Goal: Use online tool/utility: Use online tool/utility

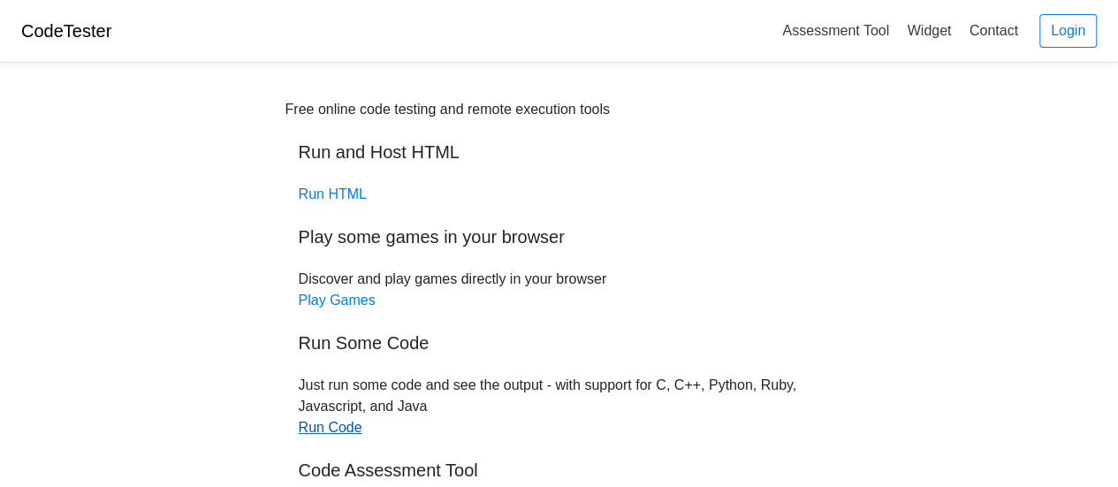
click at [340, 429] on link "Run Code" at bounding box center [331, 427] width 64 height 15
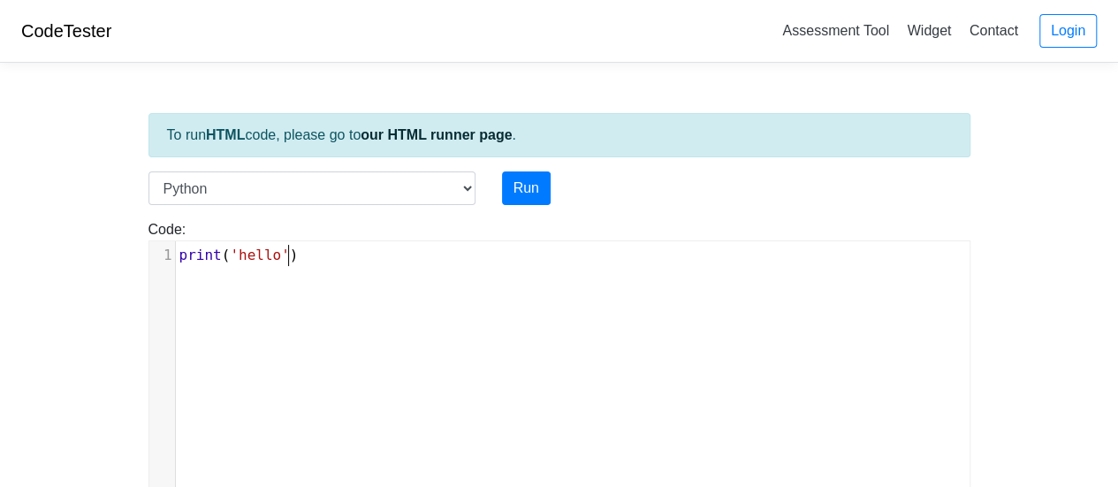
scroll to position [7, 0]
type textarea "print('hello')"
drag, startPoint x: 364, startPoint y: 262, endPoint x: 9, endPoint y: 236, distance: 356.2
click at [9, 236] on body "CodeTester Assessment Tool Widget Contact Login To run HTML code, please go to …" at bounding box center [559, 471] width 1118 height 943
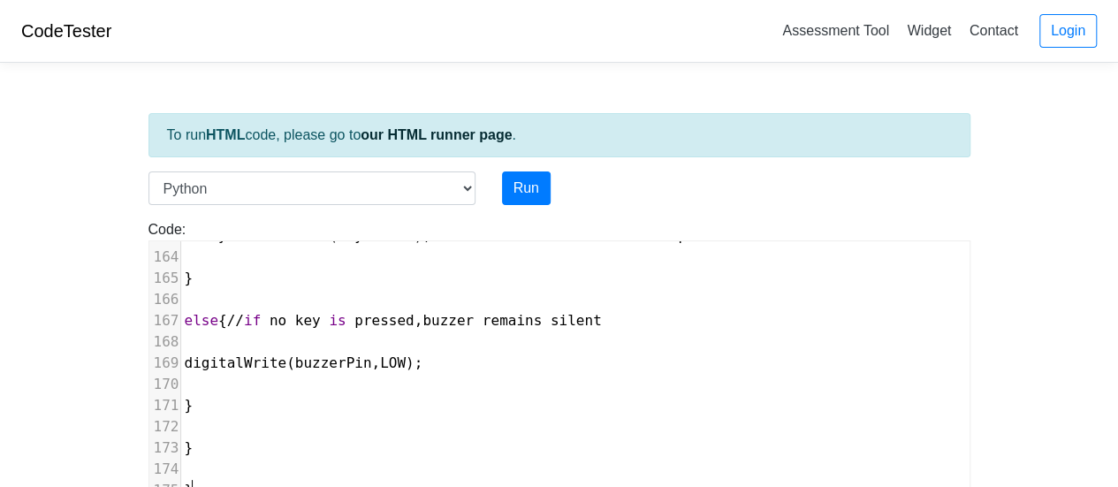
scroll to position [3456, 0]
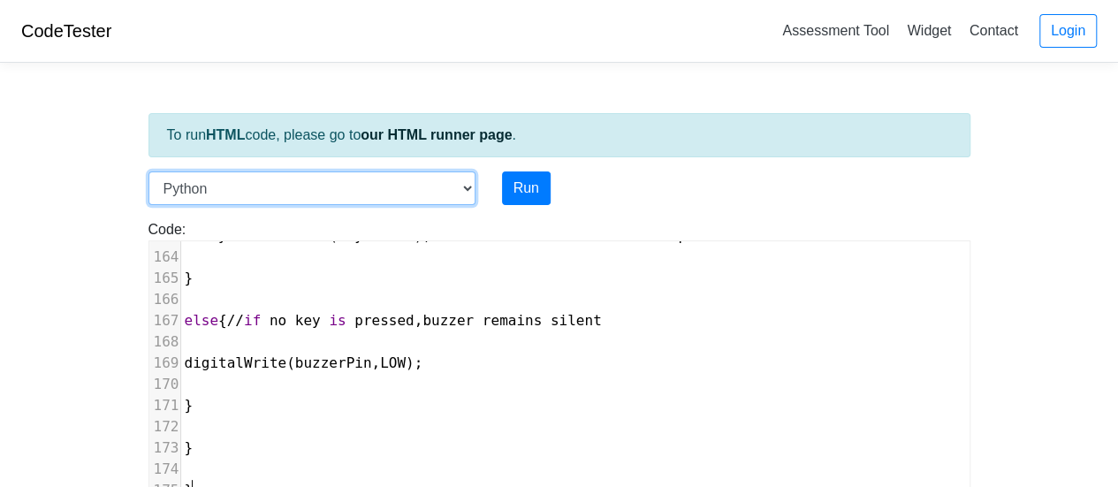
click at [433, 174] on select "C C++ Go Java Javascript Python Ruby" at bounding box center [311, 188] width 327 height 34
select select "cpp"
click at [148, 171] on select "C C++ Go Java Javascript Python Ruby" at bounding box center [311, 188] width 327 height 34
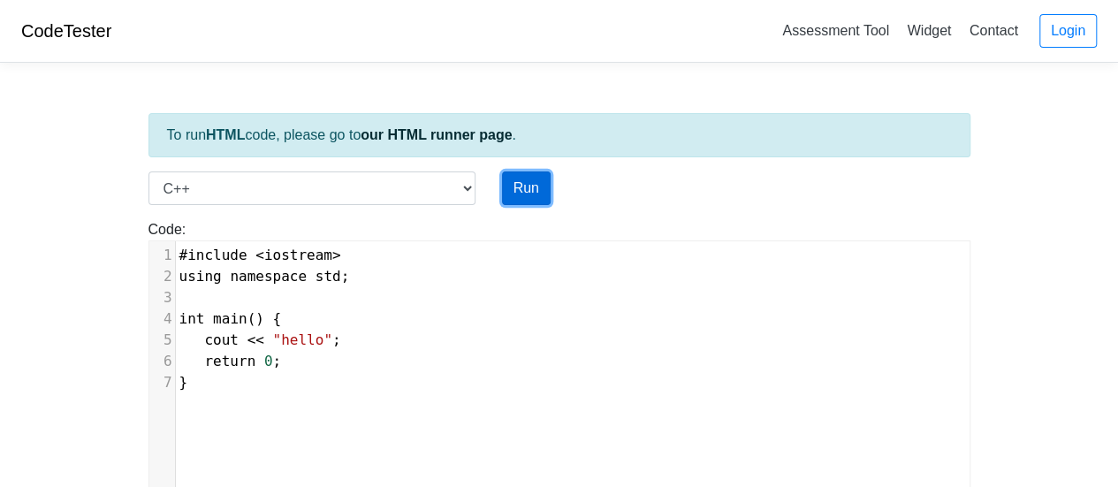
click at [513, 183] on button "Run" at bounding box center [526, 188] width 49 height 34
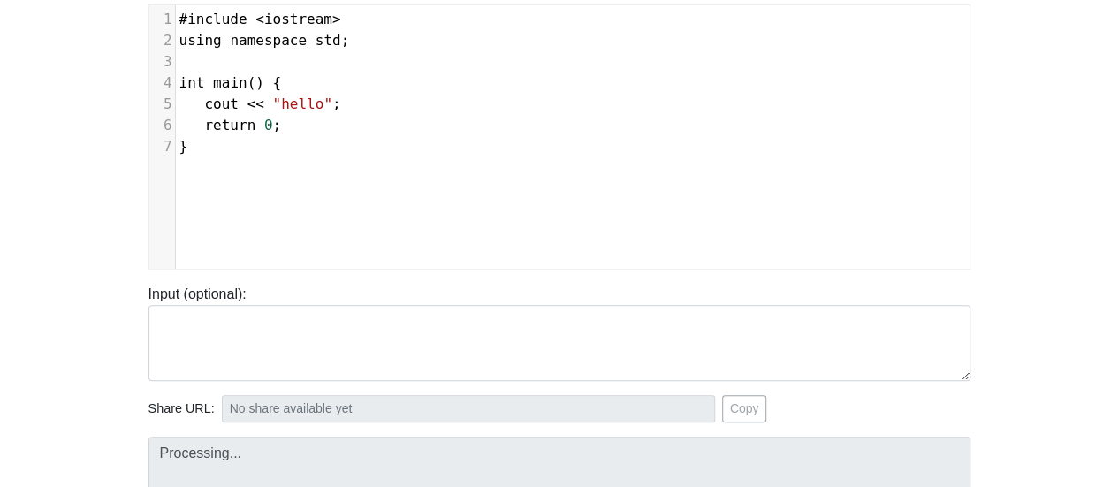
type input "https://codetester.io/runner?s=NZz8OErDXn"
type textarea "Stdout: hello"
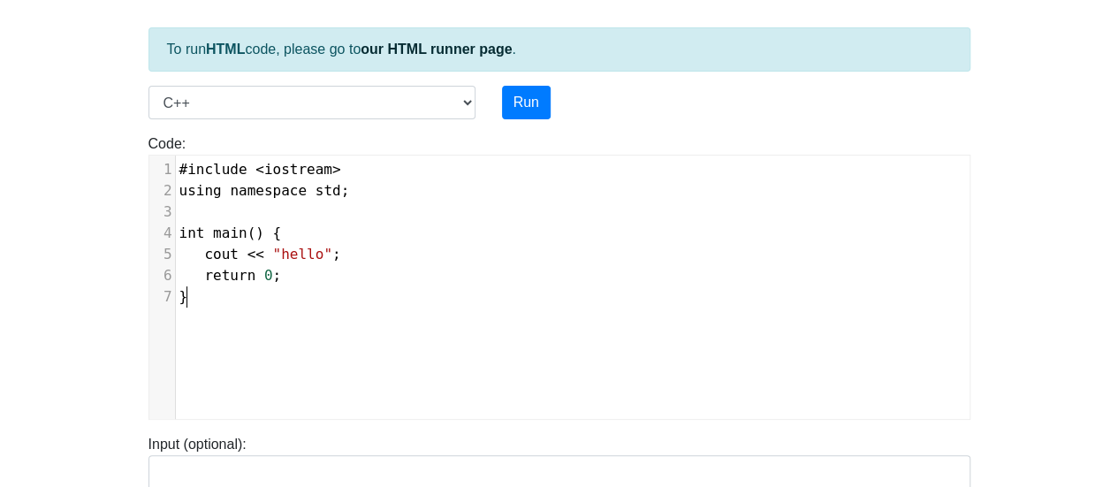
scroll to position [7, 0]
type textarea "#include <iostream> using namespace std; int main() { cout << "hello"; return 0…"
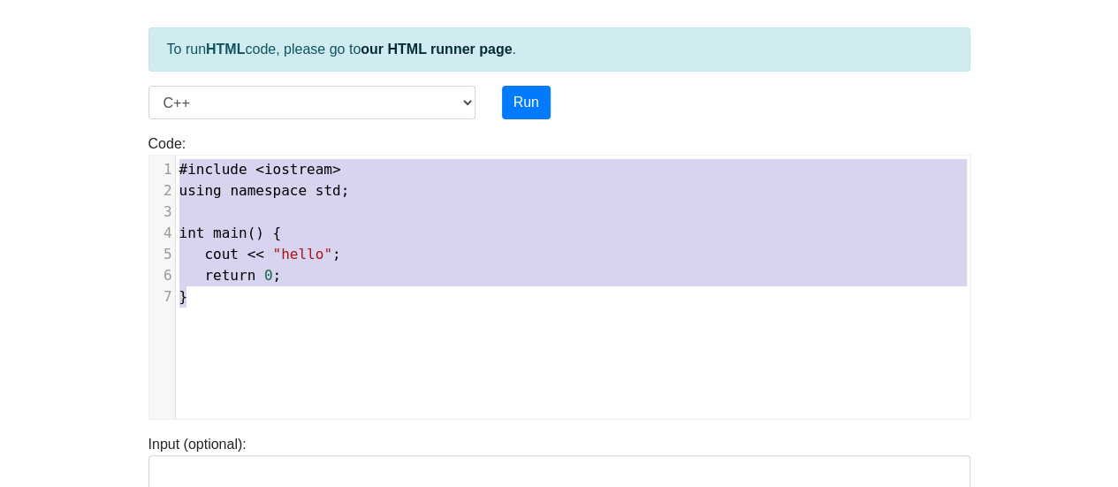
drag, startPoint x: 355, startPoint y: 295, endPoint x: 0, endPoint y: -107, distance: 536.6
click at [0, 0] on html "CodeTester Assessment Tool Widget Contact Login To run HTML code, please go to …" at bounding box center [559, 406] width 1118 height 985
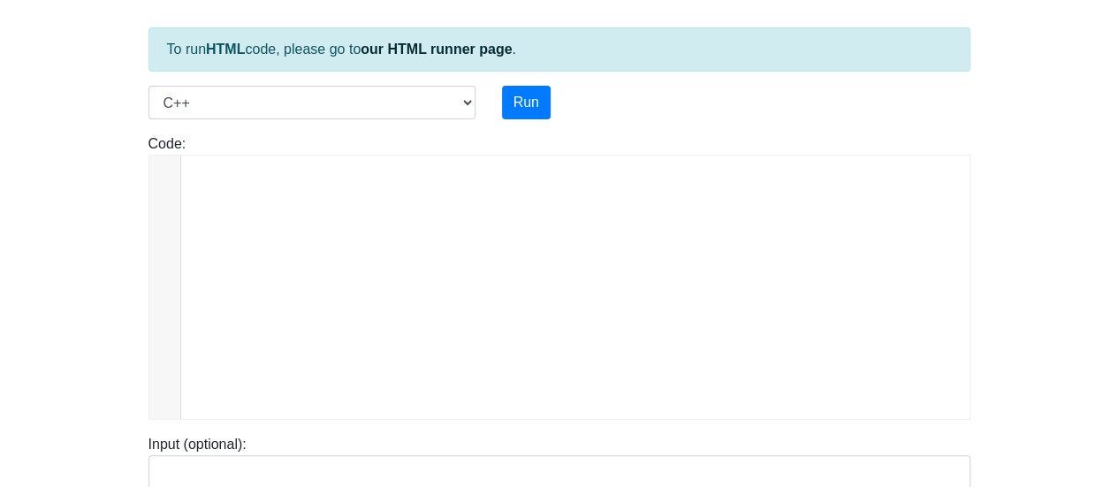
scroll to position [3468, 0]
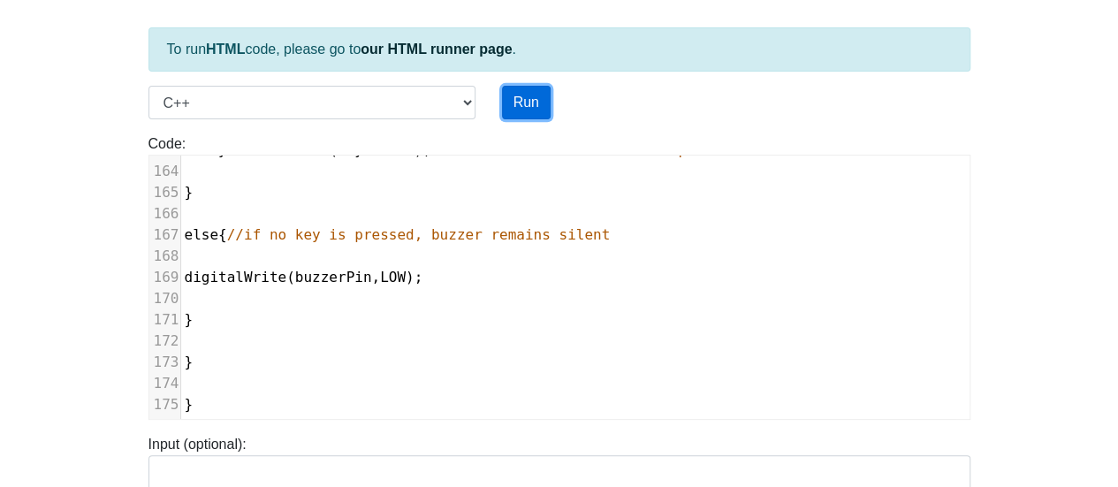
click at [521, 88] on button "Run" at bounding box center [526, 103] width 49 height 34
type input "https://codetester.io/runner?s=KxzK3eBOz1"
type textarea "Submission status: Compilation Error Compile Output: main.cpp: In function ‘voi…"
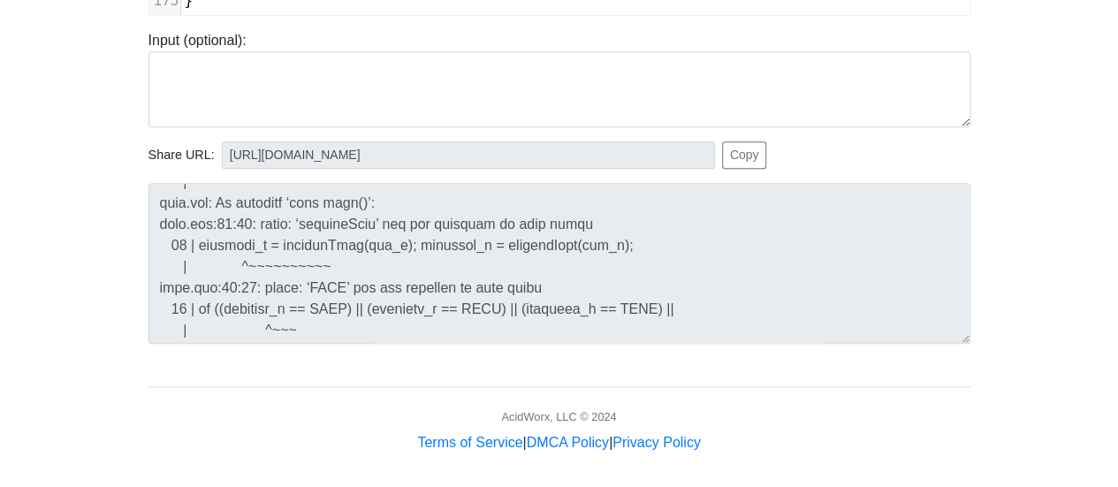
scroll to position [225, 0]
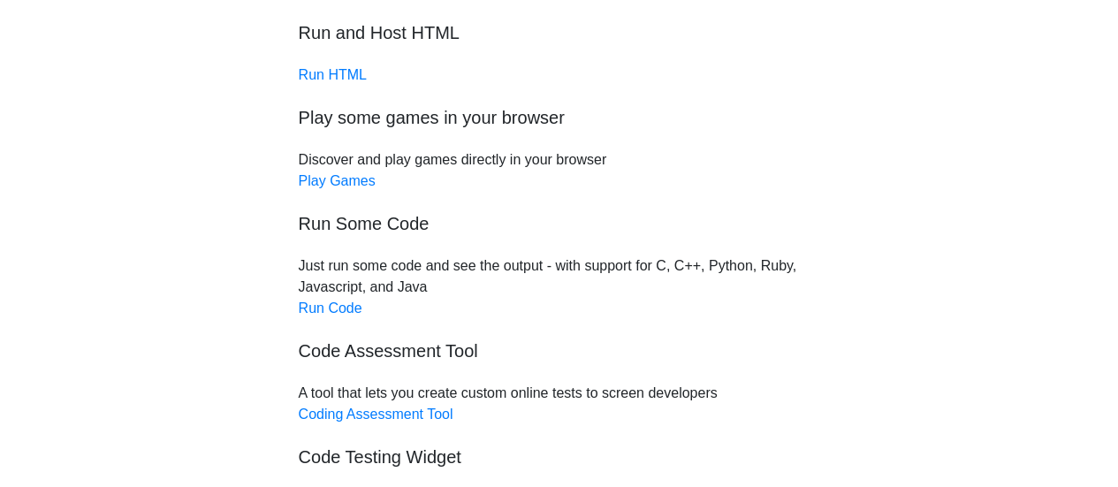
scroll to position [120, 0]
click at [342, 311] on link "Run Code" at bounding box center [331, 307] width 64 height 15
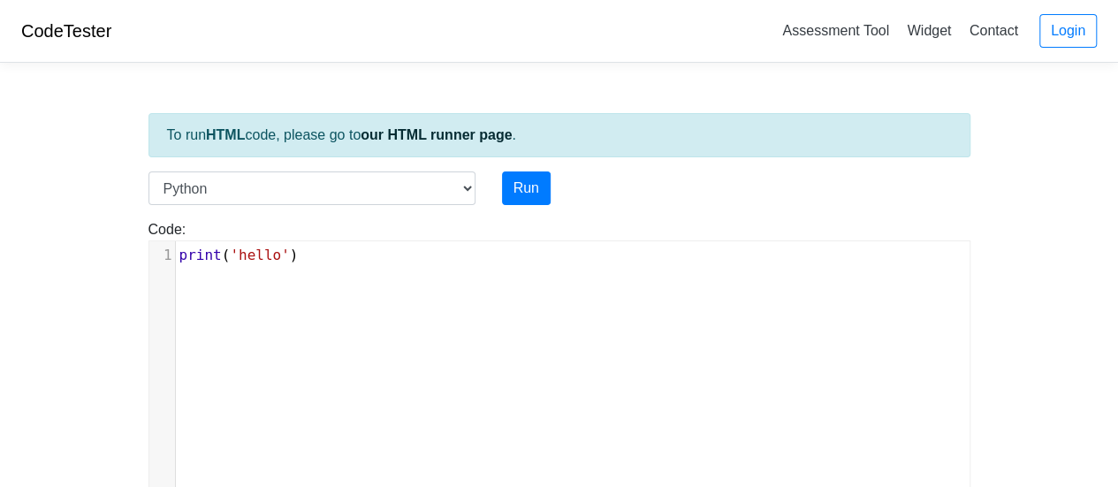
click at [323, 212] on div "Code: print('hello') xxxxxxxxxx 1 print ( 'hello' )" at bounding box center [559, 355] width 848 height 300
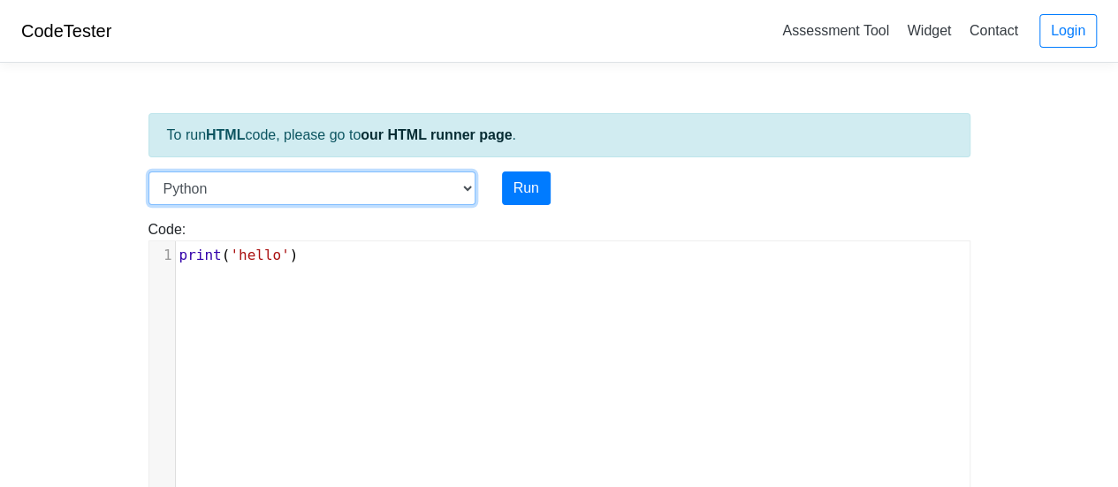
click at [323, 192] on select "C C++ Go Java Javascript Python Ruby" at bounding box center [311, 188] width 327 height 34
select select "cpp"
click at [148, 171] on select "C C++ Go Java Javascript Python Ruby" at bounding box center [311, 188] width 327 height 34
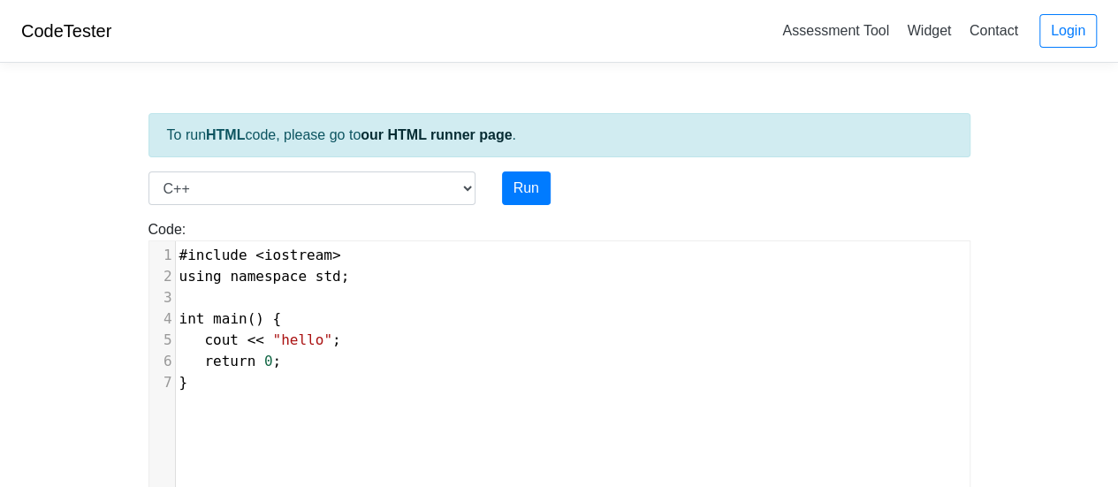
scroll to position [7, 0]
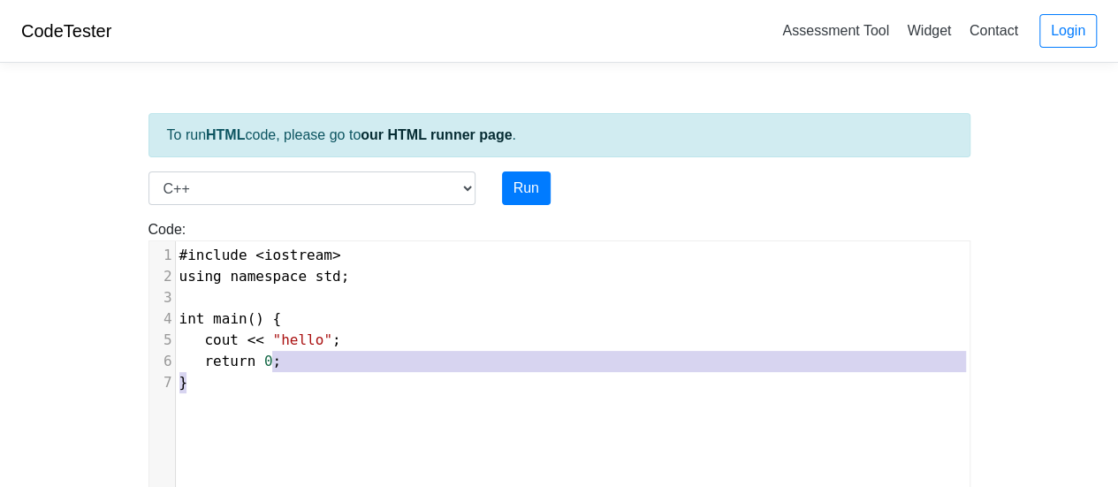
type textarea "#include <iostream> using namespace std; int main() { cout << "hello"; return 0…"
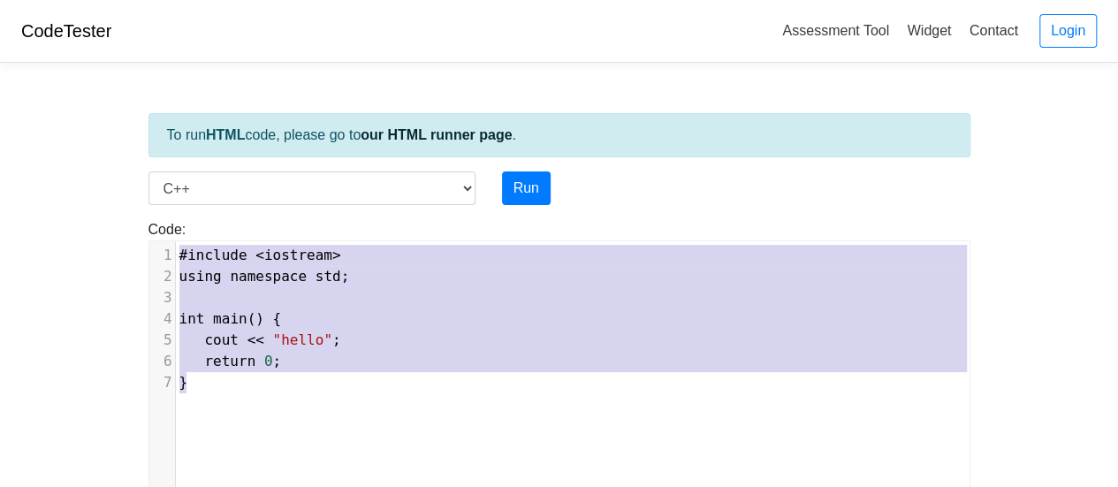
drag, startPoint x: 270, startPoint y: 369, endPoint x: 85, endPoint y: 241, distance: 225.0
click at [85, 241] on body "CodeTester Assessment Tool Widget Contact Login To run HTML code, please go to …" at bounding box center [559, 471] width 1118 height 943
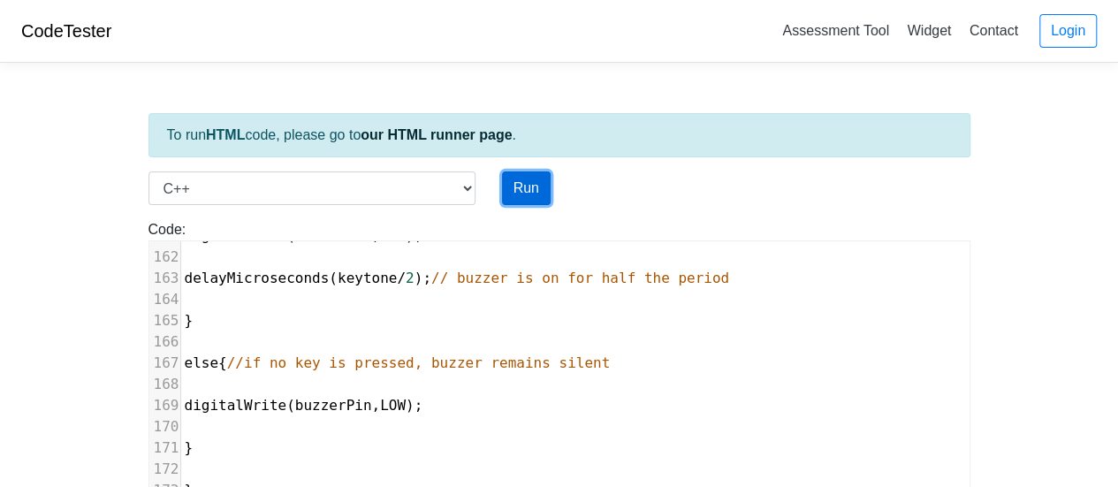
click at [520, 179] on button "Run" at bounding box center [526, 188] width 49 height 34
type input "https://codetester.io/runner?s=koW1bvmYlR"
type textarea "Submission status: Compilation Error Compile Output: main.cpp: In function ‘voi…"
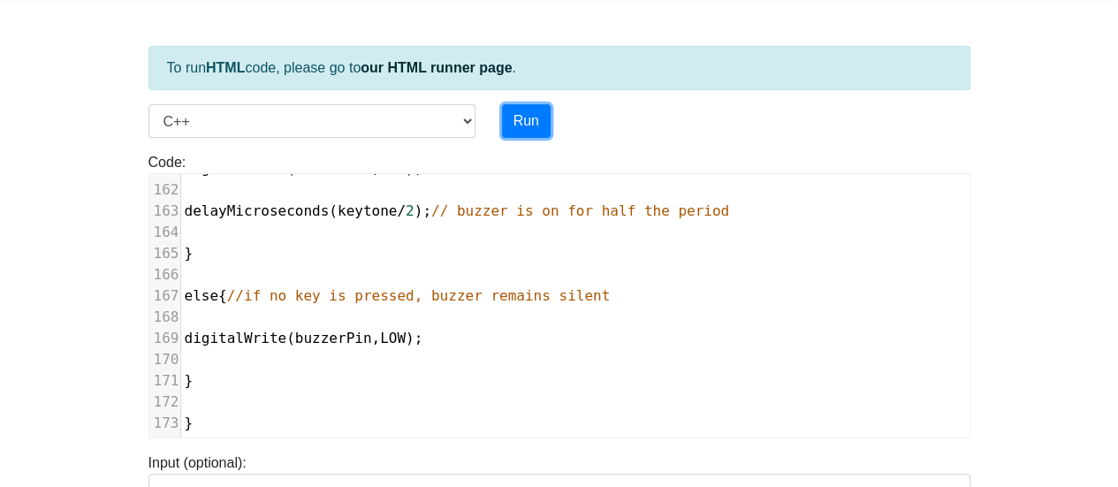
scroll to position [0, 0]
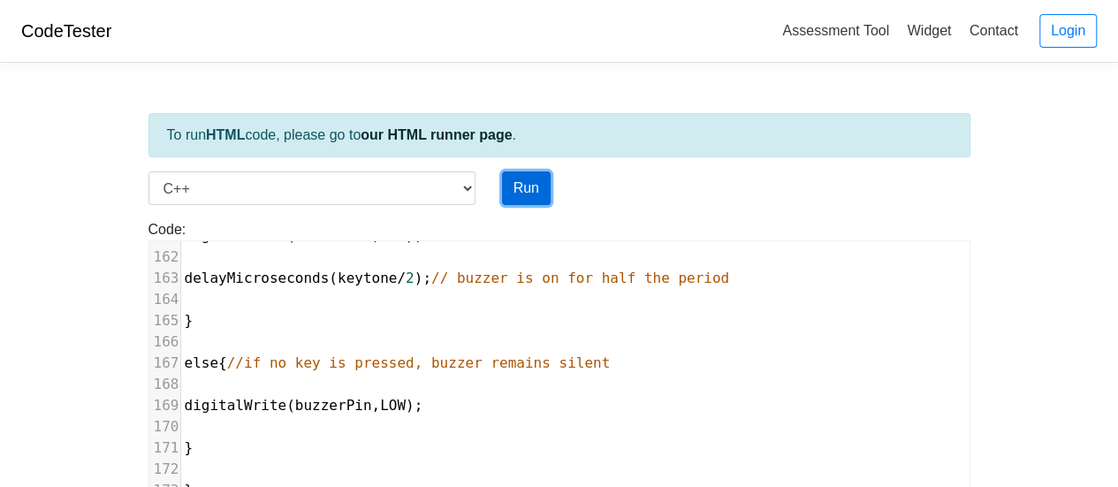
click at [529, 201] on button "Run" at bounding box center [526, 188] width 49 height 34
click at [502, 171] on button "Run" at bounding box center [526, 188] width 49 height 34
type input "https://codetester.io/runner?s=j2XjP6q2Wy"
